Goal: Navigation & Orientation: Find specific page/section

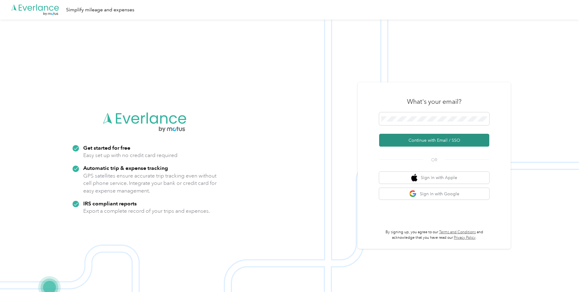
click at [418, 140] on button "Continue with Email / SSO" at bounding box center [434, 140] width 110 height 13
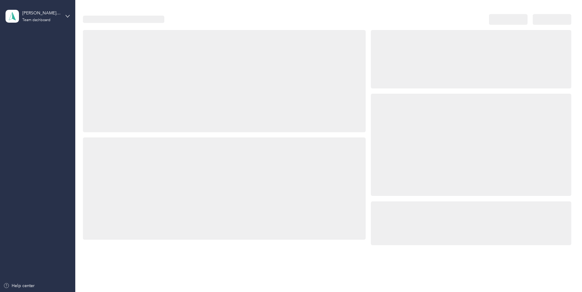
click at [403, 119] on div at bounding box center [471, 145] width 200 height 102
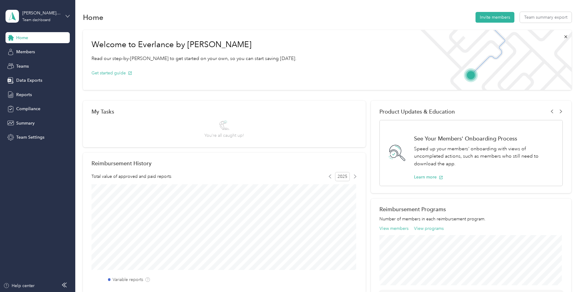
click at [66, 17] on icon at bounding box center [67, 16] width 4 height 4
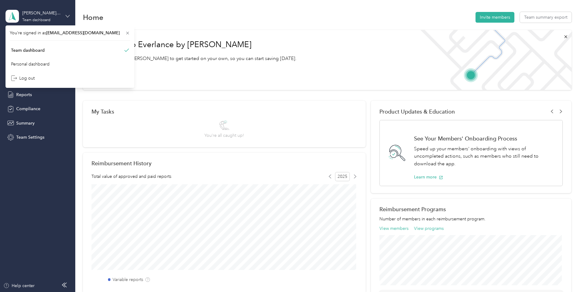
click at [66, 17] on icon at bounding box center [67, 16] width 4 height 4
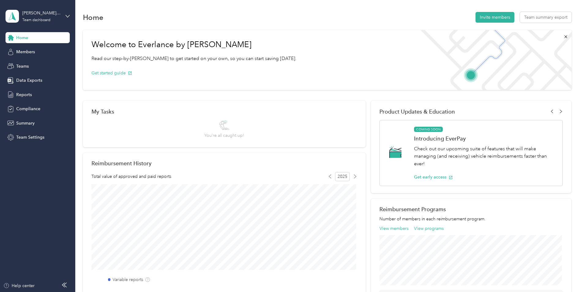
drag, startPoint x: 283, startPoint y: 1, endPoint x: 336, endPoint y: 24, distance: 57.5
click at [336, 24] on section "Home Invite members Team summary export Welcome to Everlance by Motus Read our …" at bounding box center [327, 202] width 488 height 382
